Goal: Task Accomplishment & Management: Use online tool/utility

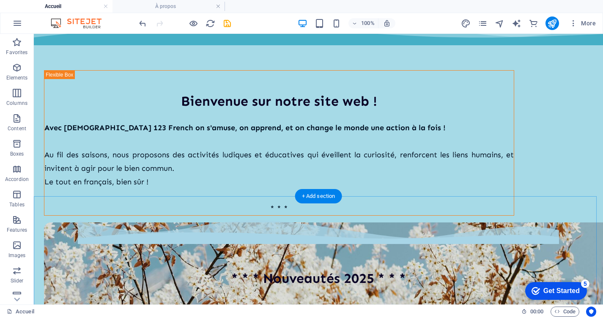
scroll to position [60, 0]
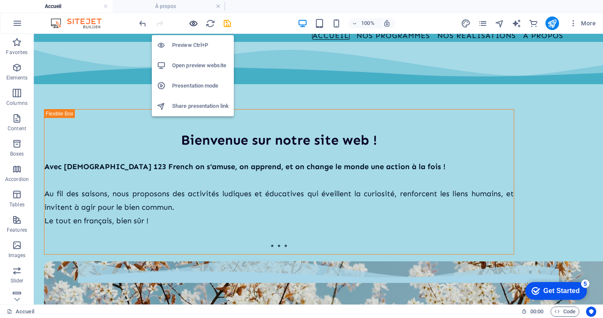
click at [191, 20] on icon "button" at bounding box center [194, 24] width 10 height 10
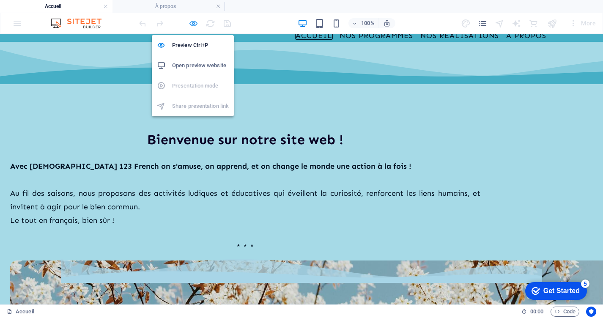
click at [194, 22] on icon "button" at bounding box center [194, 24] width 10 height 10
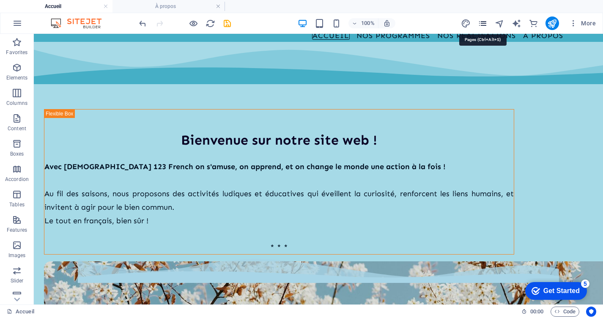
click at [484, 22] on icon "pages" at bounding box center [483, 24] width 10 height 10
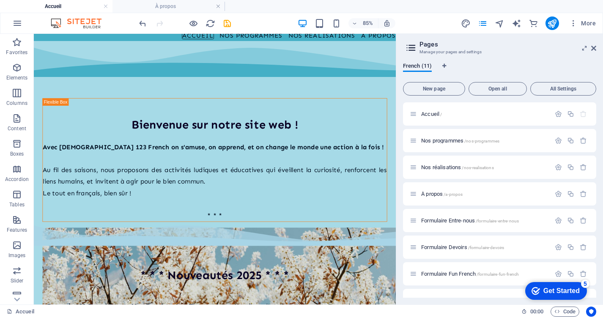
click at [504, 58] on div "French (11) New page Open all All Settings Accueil / Nos programmes /nos-progra…" at bounding box center [499, 180] width 207 height 249
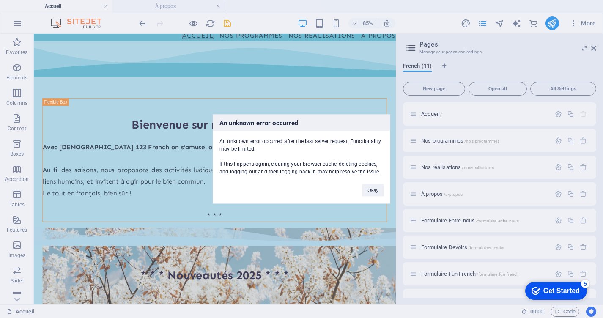
click at [504, 54] on div "An unknown error occurred An unknown error occurred after the last server reque…" at bounding box center [301, 159] width 603 height 318
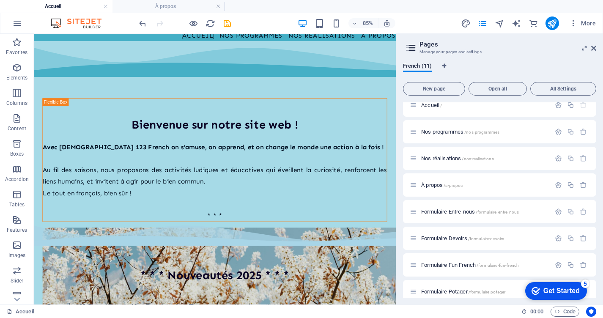
scroll to position [0, 0]
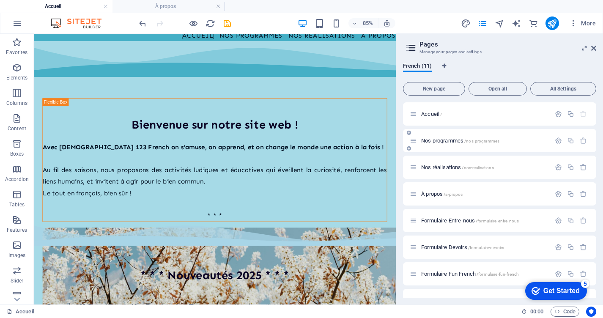
click at [450, 142] on span "Nos programmes /nos-programmes" at bounding box center [460, 141] width 78 height 6
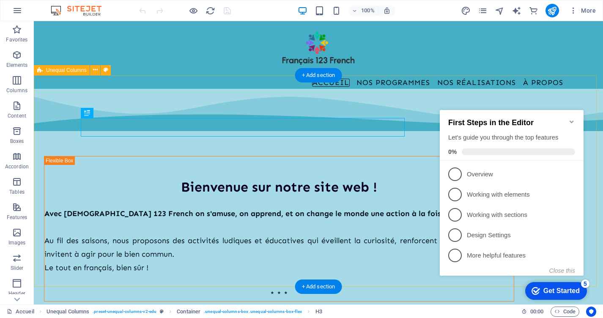
click at [539, 89] on div "Bienvenue sur notre site web ! Avec Français 123 French on s'amuse, on apprend,…" at bounding box center [319, 195] width 570 height 212
click at [419, 89] on div "Bienvenue sur notre site web ! Avec Français 123 French on s'amuse, on apprend,…" at bounding box center [319, 195] width 570 height 212
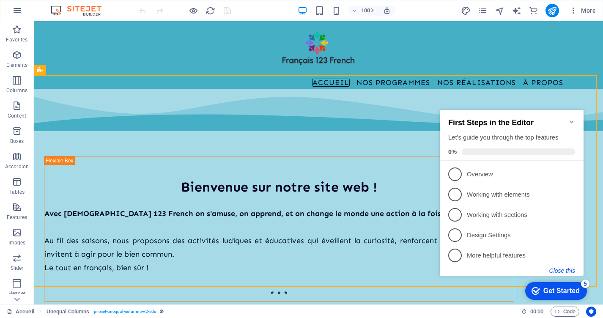
click at [564, 269] on button "Close this" at bounding box center [563, 270] width 26 height 7
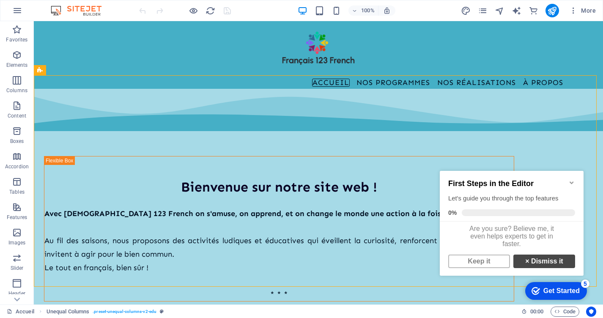
click at [536, 265] on link "× Dismiss it" at bounding box center [545, 262] width 62 height 14
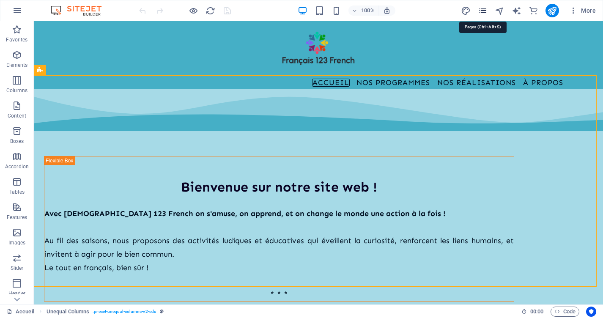
click at [0, 0] on icon "pages" at bounding box center [0, 0] width 0 height 0
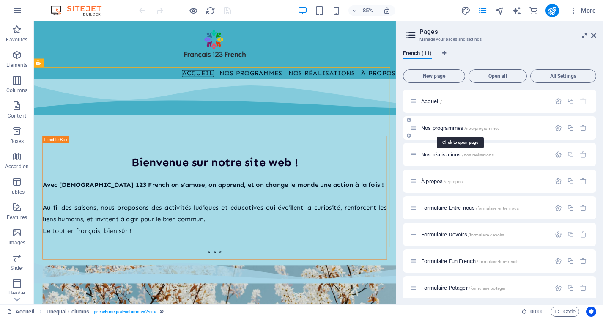
click at [452, 126] on span "Nos programmes /nos-programmes" at bounding box center [460, 128] width 78 height 6
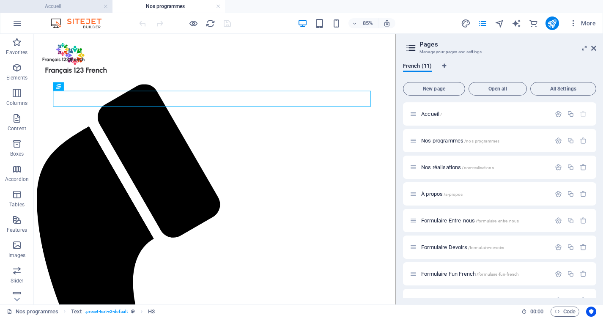
click at [80, 11] on li "Accueil" at bounding box center [56, 6] width 113 height 13
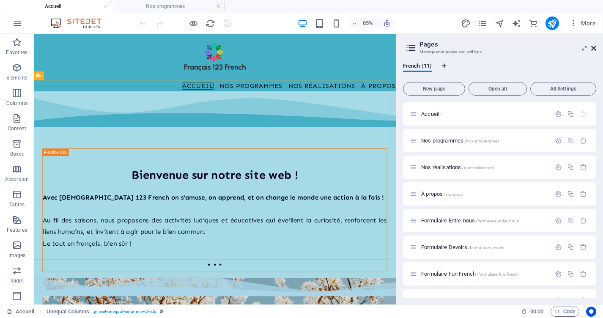
click at [594, 47] on icon at bounding box center [594, 48] width 5 height 7
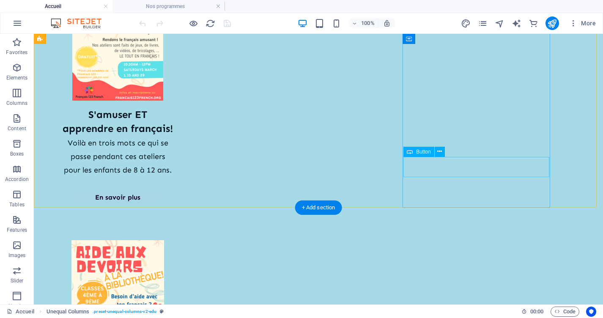
scroll to position [720, 0]
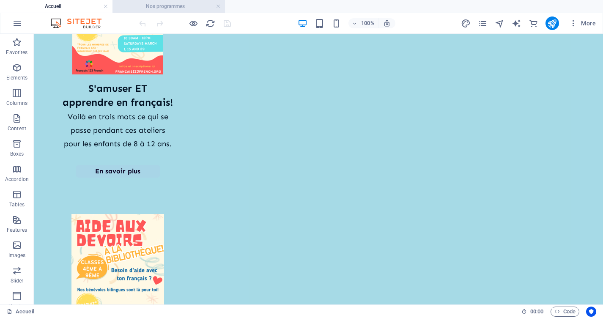
click at [183, 5] on h4 "Nos programmes" at bounding box center [169, 6] width 113 height 9
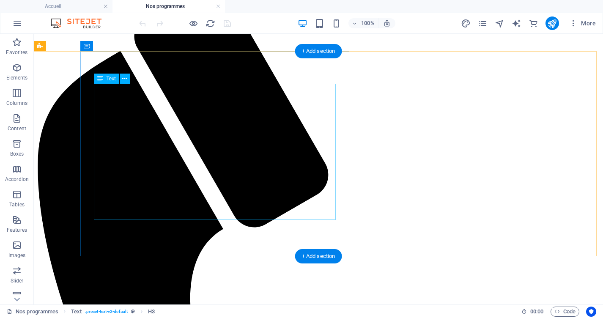
scroll to position [109, 0]
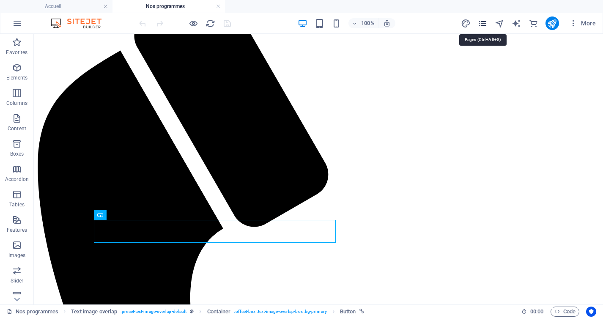
click at [481, 26] on icon "pages" at bounding box center [483, 24] width 10 height 10
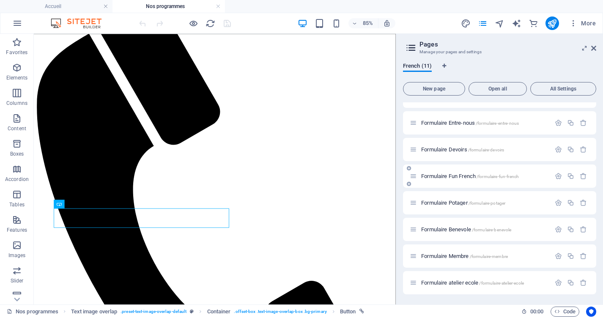
scroll to position [75, 0]
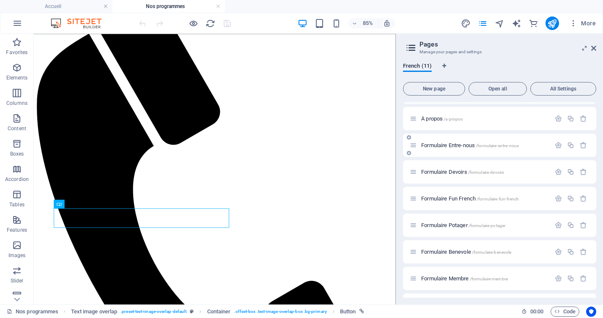
click at [460, 145] on span "Formulaire Entre-nous /formulaire-entre-nous" at bounding box center [470, 145] width 98 height 6
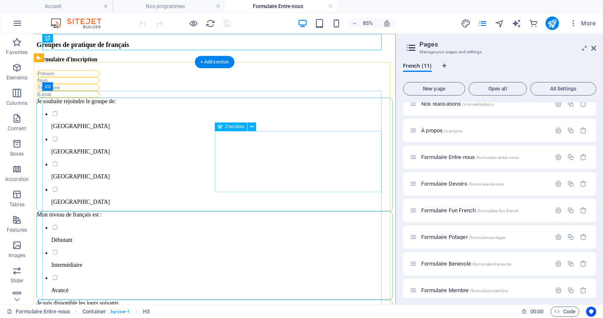
scroll to position [0, 0]
click at [286, 242] on div "Mon niveau de français est : Débutant Intermédiaire Avancé" at bounding box center [246, 294] width 419 height 104
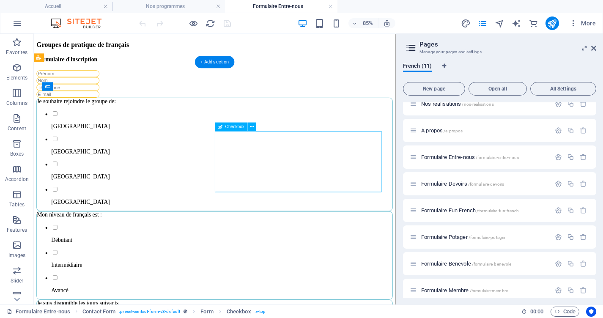
click at [289, 242] on div "Mon niveau de français est : Débutant Intermédiaire Avancé" at bounding box center [246, 294] width 419 height 104
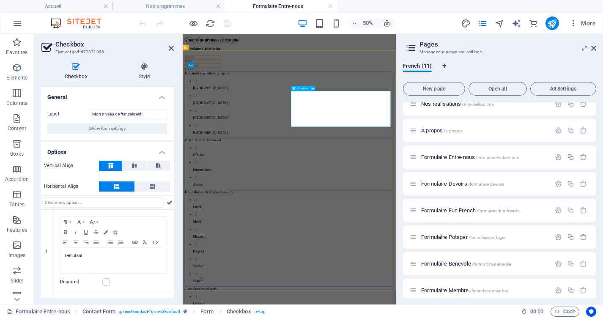
click at [440, 242] on div "Mon niveau de français est : Débutant Intermédiaire Avancé" at bounding box center [396, 294] width 420 height 104
click at [173, 50] on icon at bounding box center [171, 48] width 5 height 7
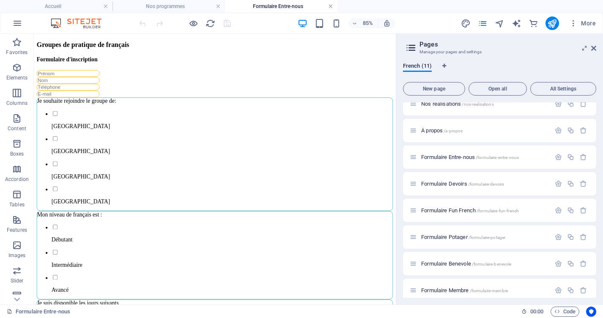
click at [330, 6] on link at bounding box center [330, 7] width 5 height 8
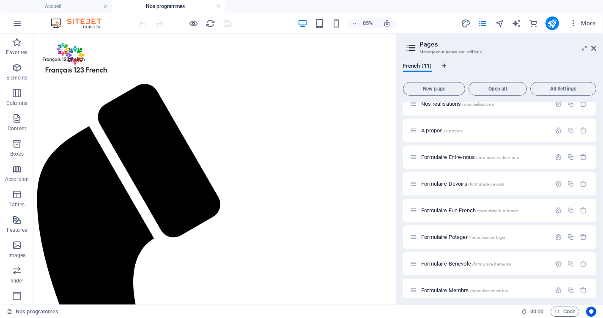
scroll to position [109, 0]
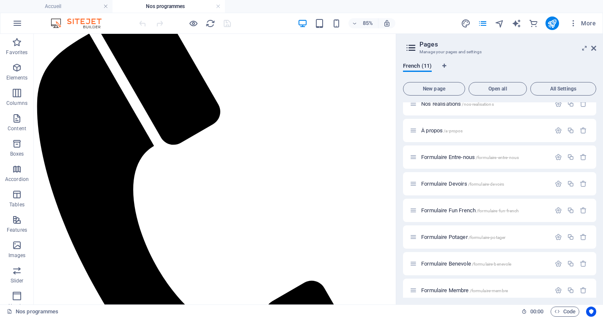
click at [148, 8] on h4 "Nos programmes" at bounding box center [169, 6] width 113 height 9
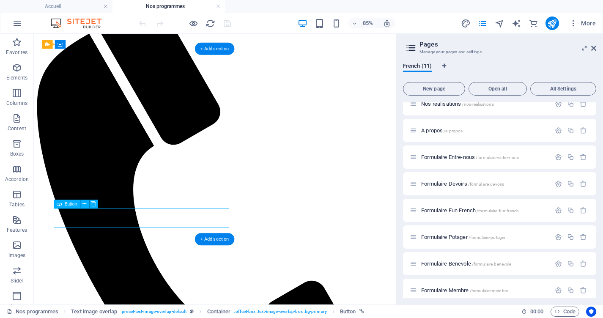
select select "px"
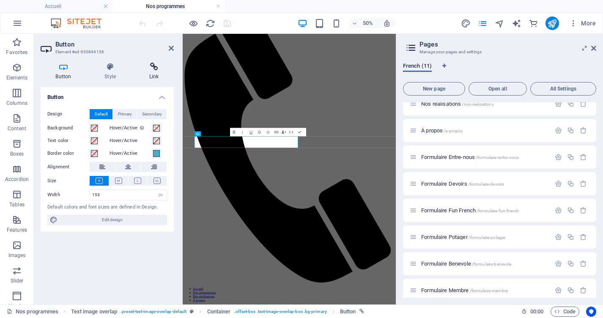
click at [149, 67] on icon at bounding box center [154, 67] width 40 height 8
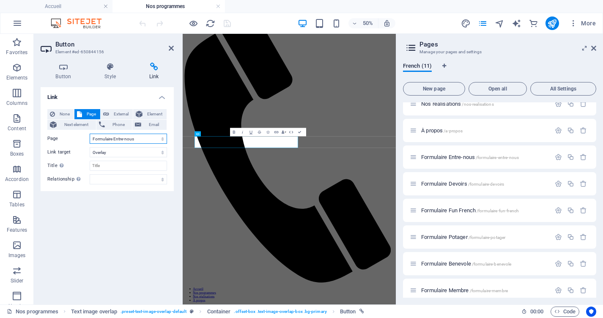
click at [144, 140] on select "Accueil Nos programmes Nos réalisations À propos Formulaire Entre-nous Formulai…" at bounding box center [128, 139] width 77 height 10
click at [117, 113] on span "External" at bounding box center [121, 114] width 19 height 10
select select "blank"
drag, startPoint x: 131, startPoint y: 141, endPoint x: 87, endPoint y: 140, distance: 44.0
click at [87, 140] on div "URL /13138100" at bounding box center [107, 139] width 120 height 10
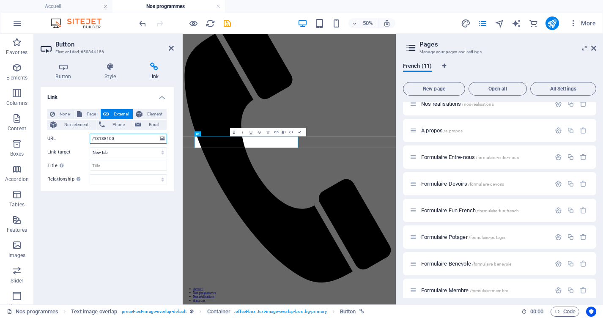
paste input "https://wkf.ms/4gcLD7h"
type input "https://wkf.ms/4gcLD7h"
click at [114, 235] on div "Link None Page External Element Next element Phone Email Page Accueil Nos progr…" at bounding box center [107, 192] width 133 height 211
click at [118, 166] on input "Title Additional link description, should not be the same as the link text. The…" at bounding box center [128, 166] width 77 height 10
type input "I"
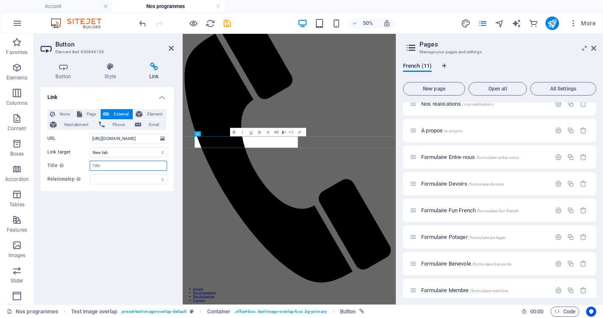
click at [121, 169] on input "Title Additional link description, should not be the same as the link text. The…" at bounding box center [128, 166] width 77 height 10
type input "Formulaire d'inscription - sign up form"
click at [98, 246] on div "Link None Page External Element Next element Phone Email Page Accueil Nos progr…" at bounding box center [107, 192] width 133 height 211
click at [116, 176] on select "alternate author bookmark external help license next nofollow noreferrer noopen…" at bounding box center [128, 179] width 77 height 10
select select "nofollow"
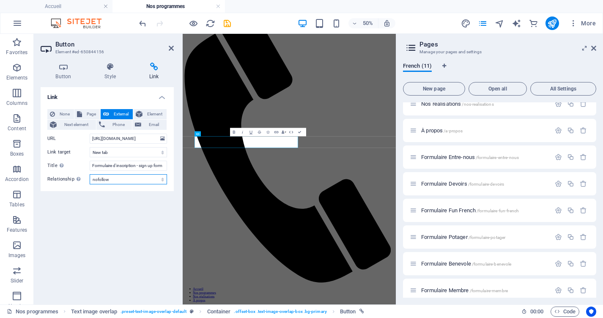
click at [90, 174] on select "alternate author bookmark external help license next nofollow noreferrer noopen…" at bounding box center [128, 179] width 77 height 10
click at [110, 253] on div "Link None Page External Element Next element Phone Email Page Accueil Nos progr…" at bounding box center [107, 192] width 133 height 211
click at [169, 221] on div "Link None Page External Element Next element Phone Email Page Accueil Nos progr…" at bounding box center [107, 192] width 133 height 211
click at [173, 50] on icon at bounding box center [171, 48] width 5 height 7
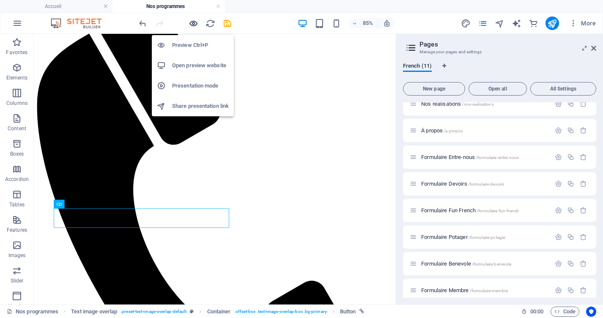
click at [192, 25] on icon "button" at bounding box center [194, 24] width 10 height 10
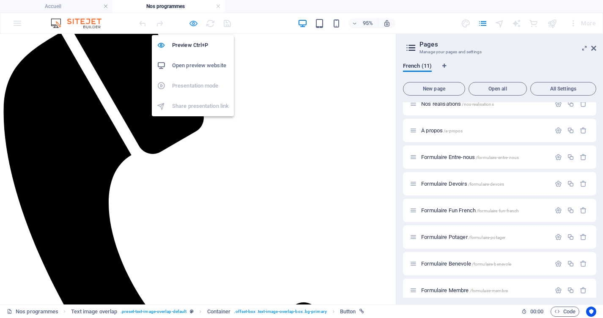
click at [194, 23] on icon "button" at bounding box center [194, 24] width 10 height 10
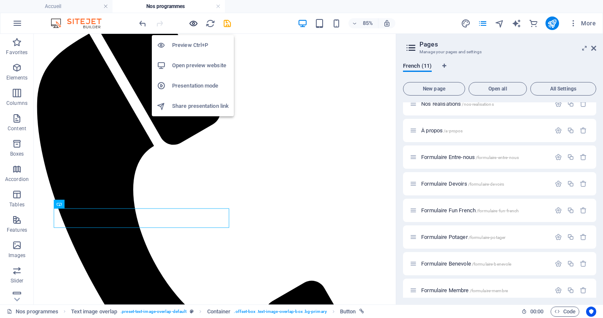
click at [193, 23] on icon "button" at bounding box center [194, 24] width 10 height 10
